Goal: Find contact information: Find contact information

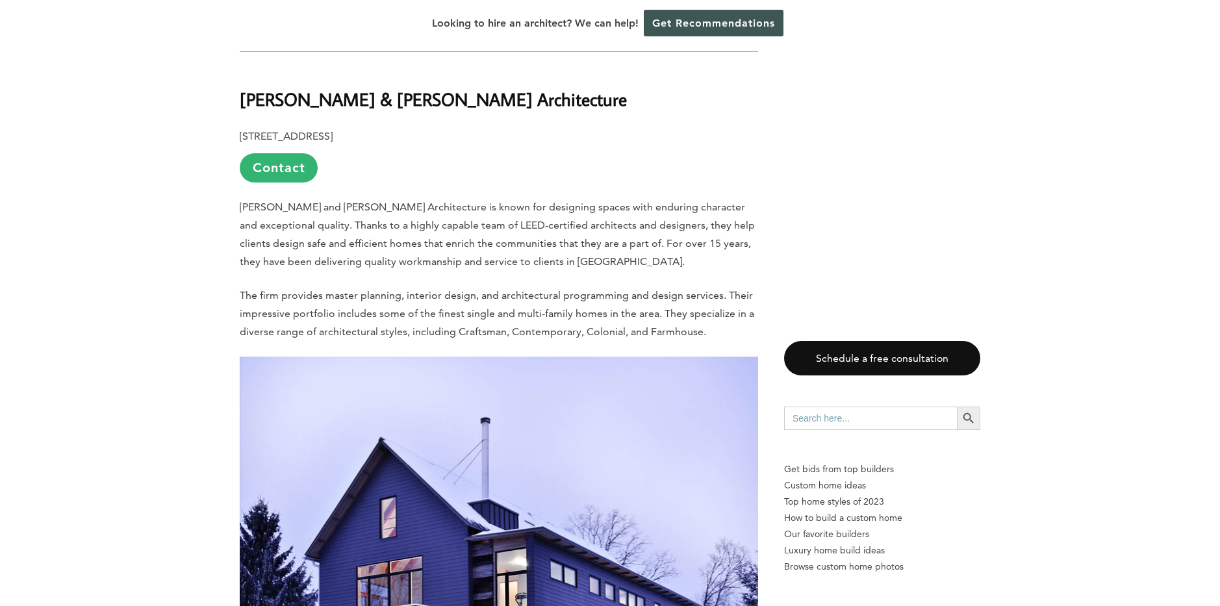
scroll to position [910, 0]
click at [296, 153] on link "Contact" at bounding box center [279, 167] width 78 height 29
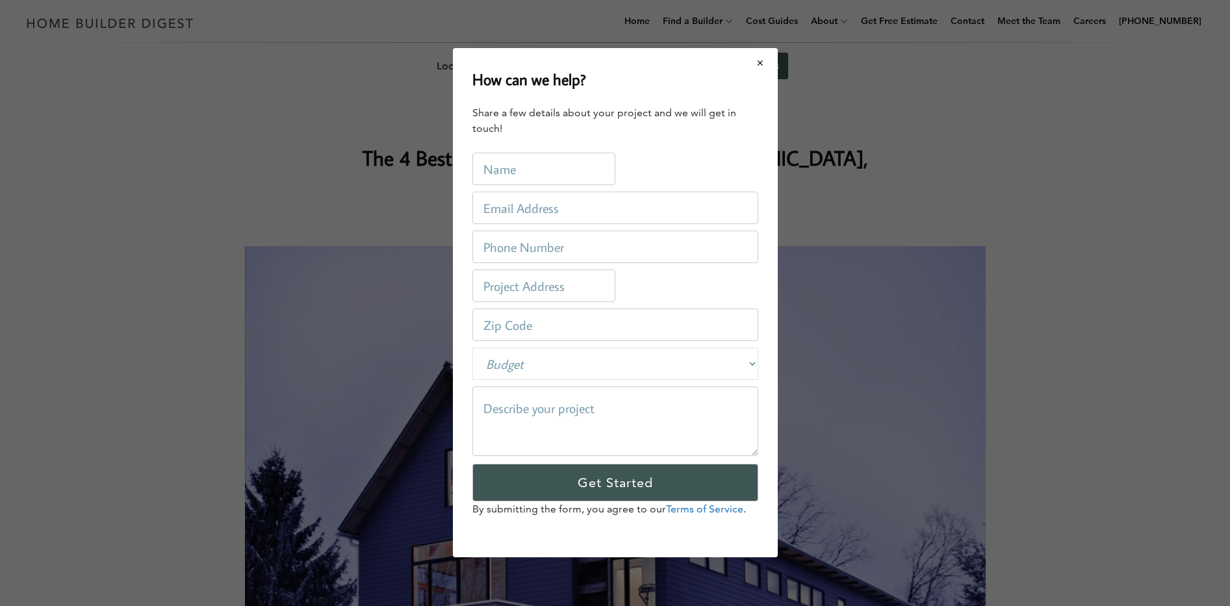
click at [763, 60] on button "Close modal" at bounding box center [760, 62] width 34 height 27
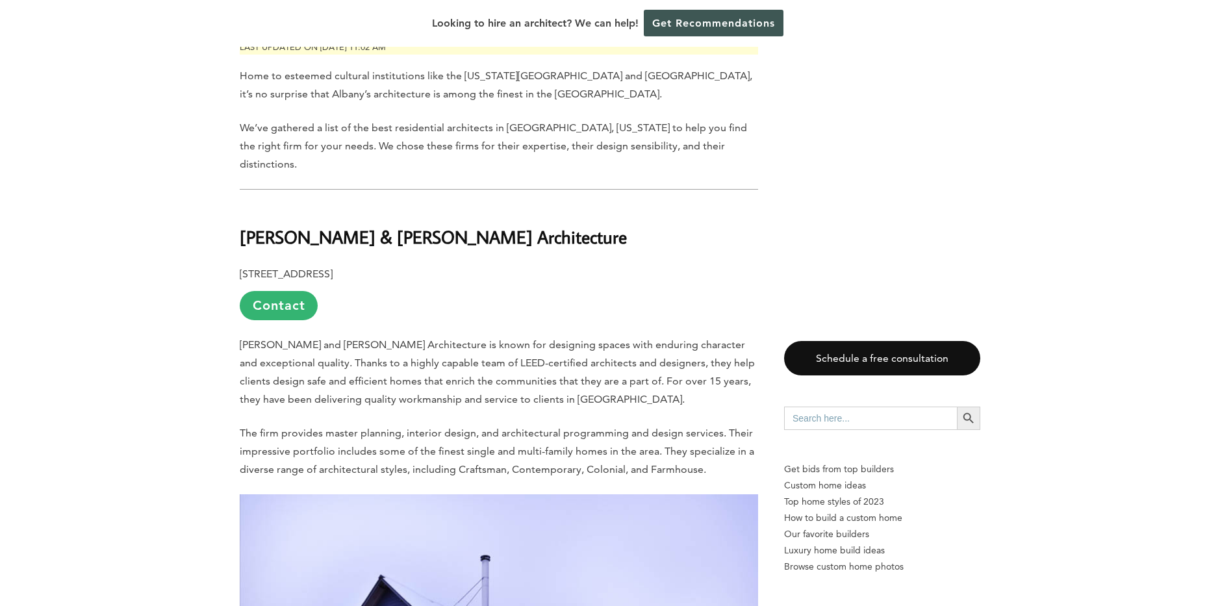
scroll to position [845, 0]
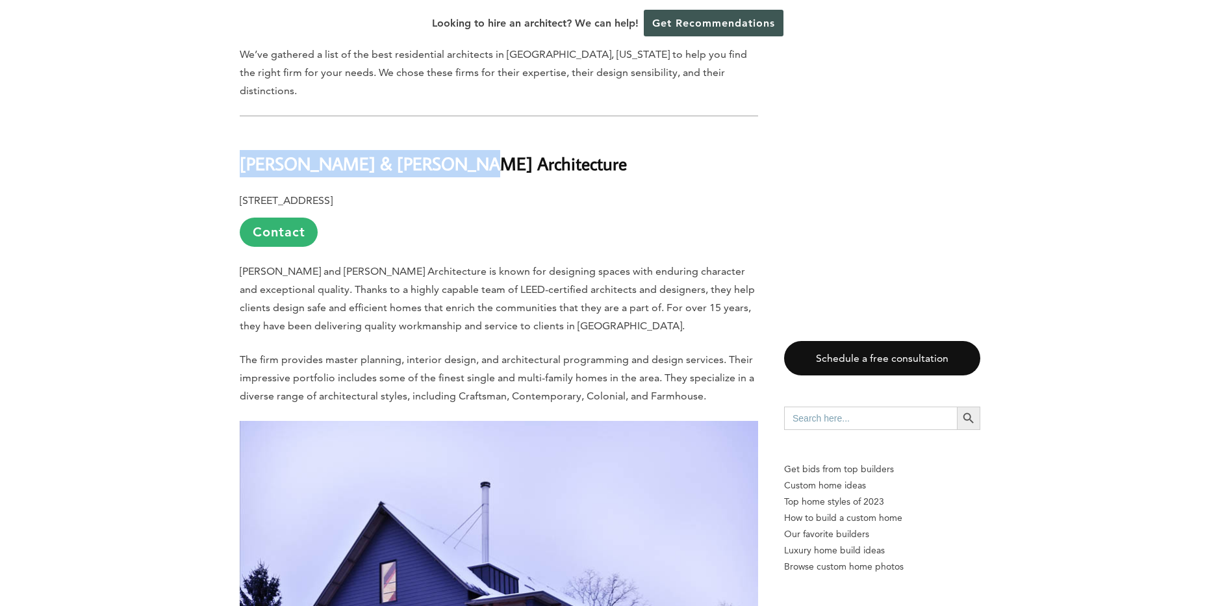
drag, startPoint x: 240, startPoint y: 111, endPoint x: 423, endPoint y: 115, distance: 182.6
click at [452, 132] on h2 "[PERSON_NAME] & [PERSON_NAME] Architecture" at bounding box center [499, 154] width 519 height 45
copy b "[PERSON_NAME] & [PERSON_NAME] Architecture"
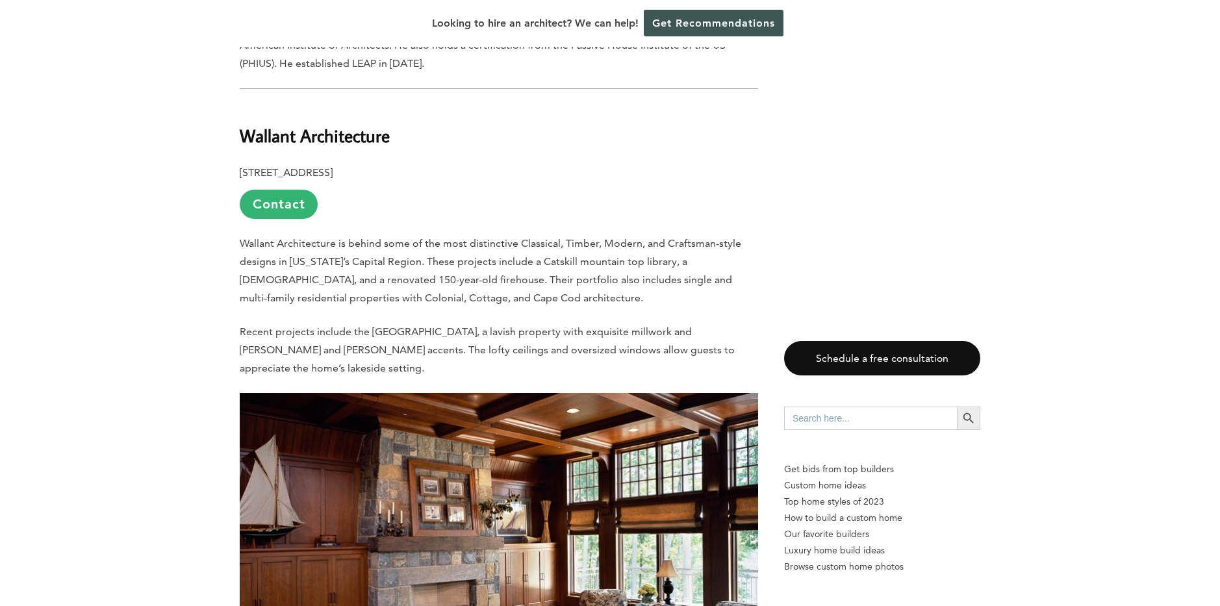
scroll to position [2729, 0]
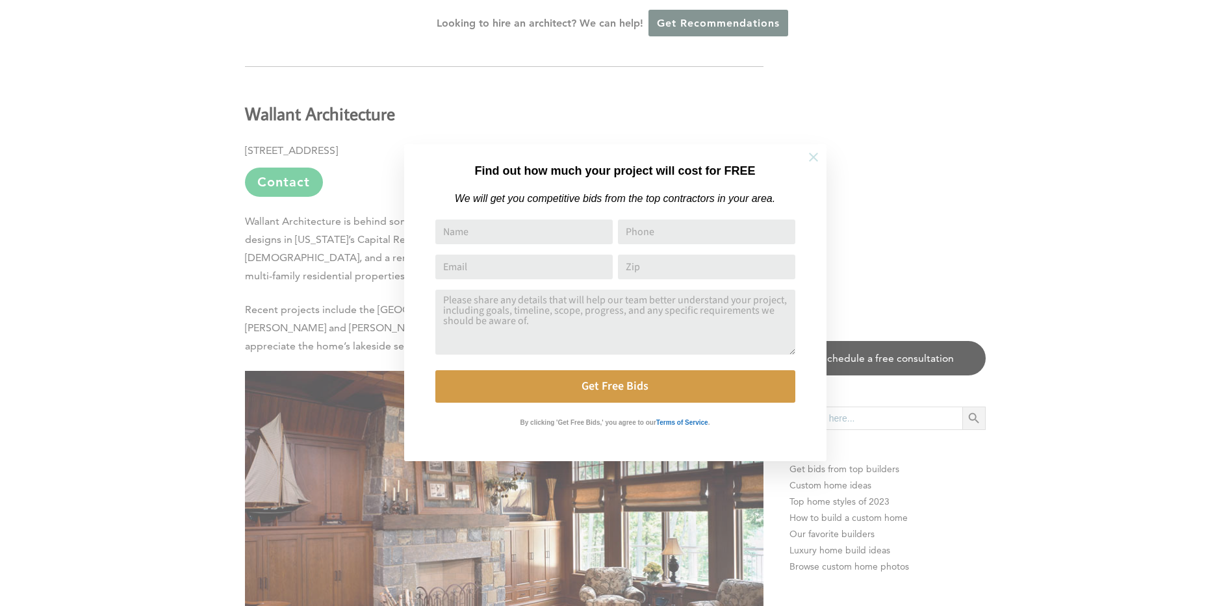
click at [813, 153] on icon at bounding box center [813, 157] width 14 height 14
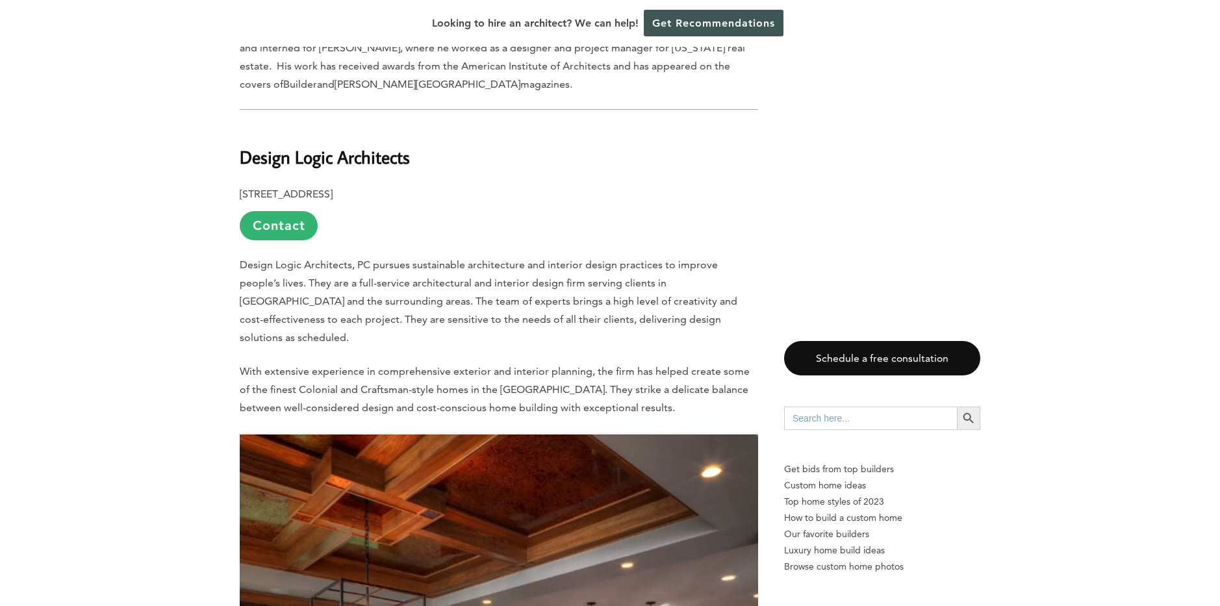
scroll to position [3574, 0]
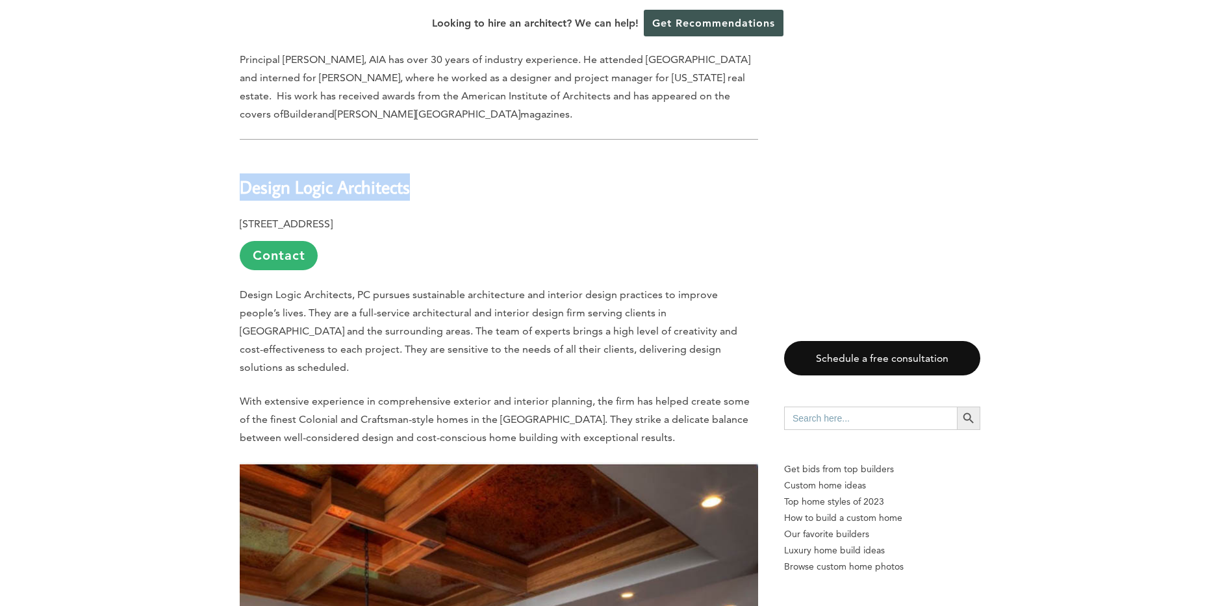
drag, startPoint x: 237, startPoint y: 118, endPoint x: 445, endPoint y: 129, distance: 208.2
copy b "Design Logic Architects"
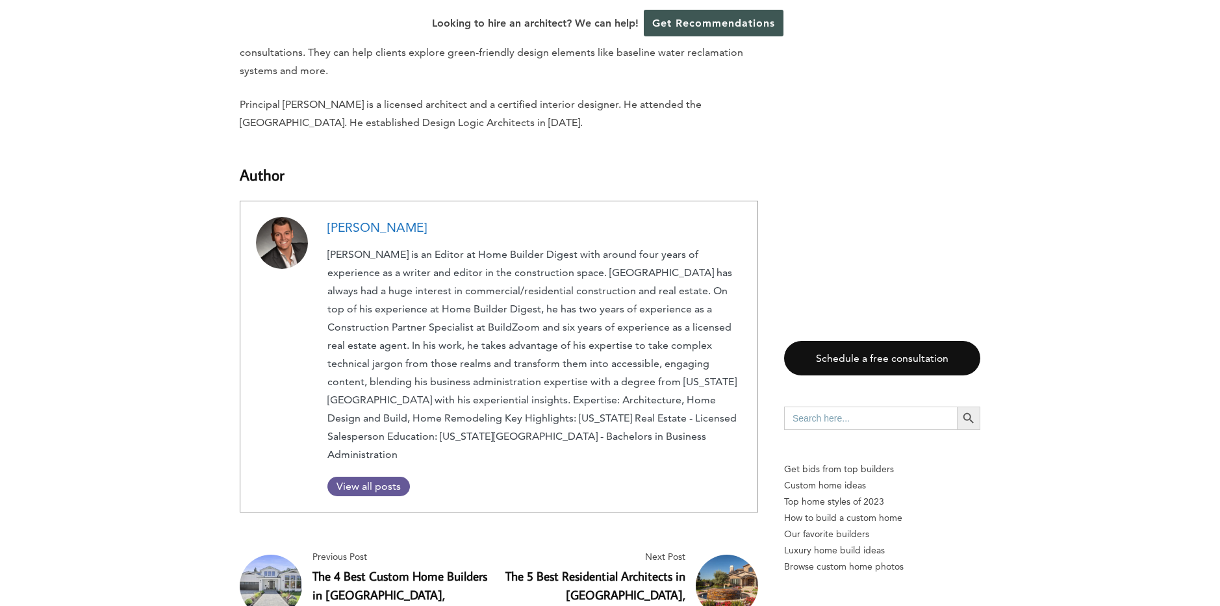
scroll to position [4483, 0]
